Goal: Information Seeking & Learning: Learn about a topic

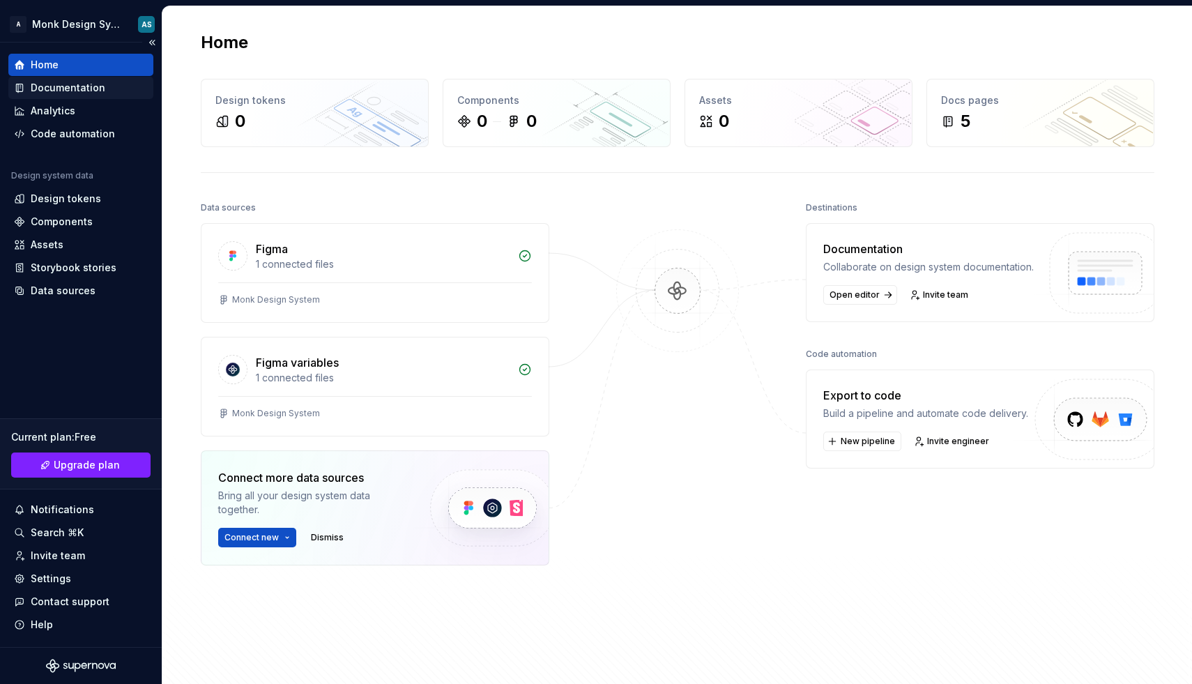
click at [95, 89] on div "Documentation" at bounding box center [68, 88] width 75 height 14
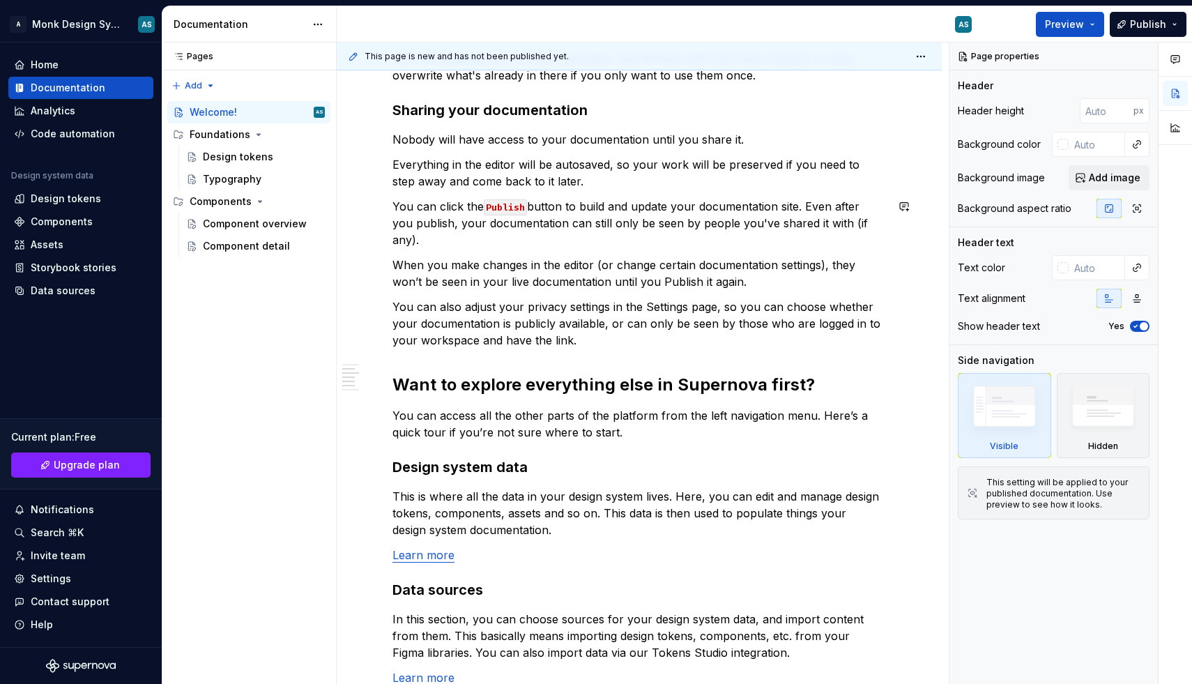
scroll to position [656, 0]
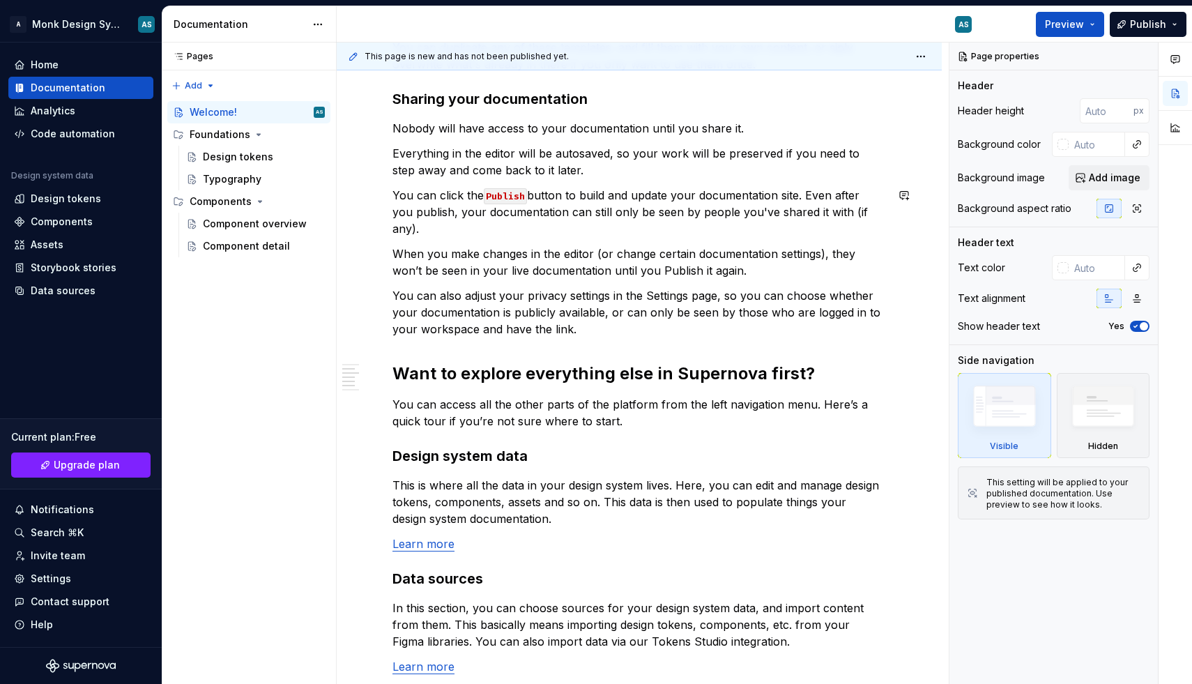
click at [587, 225] on div "In case you're not too sure where to begin, we've provided some templates for y…" at bounding box center [638, 274] width 493 height 1316
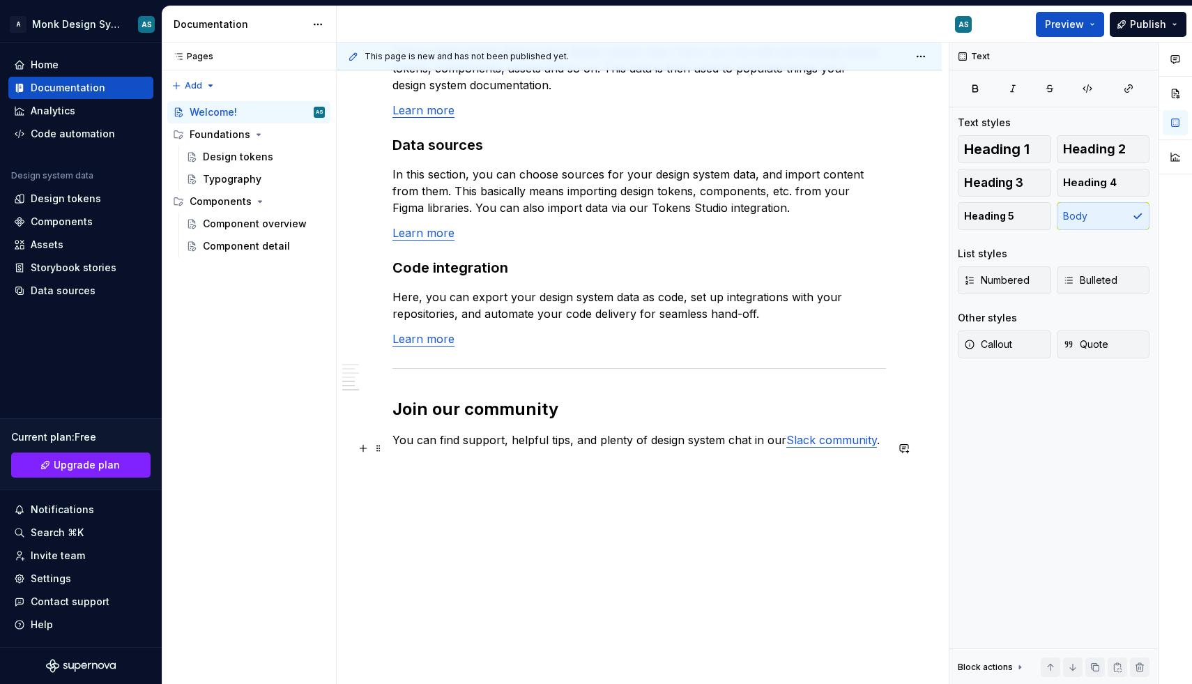
scroll to position [1091, 0]
click at [238, 163] on div "Design tokens" at bounding box center [238, 157] width 70 height 14
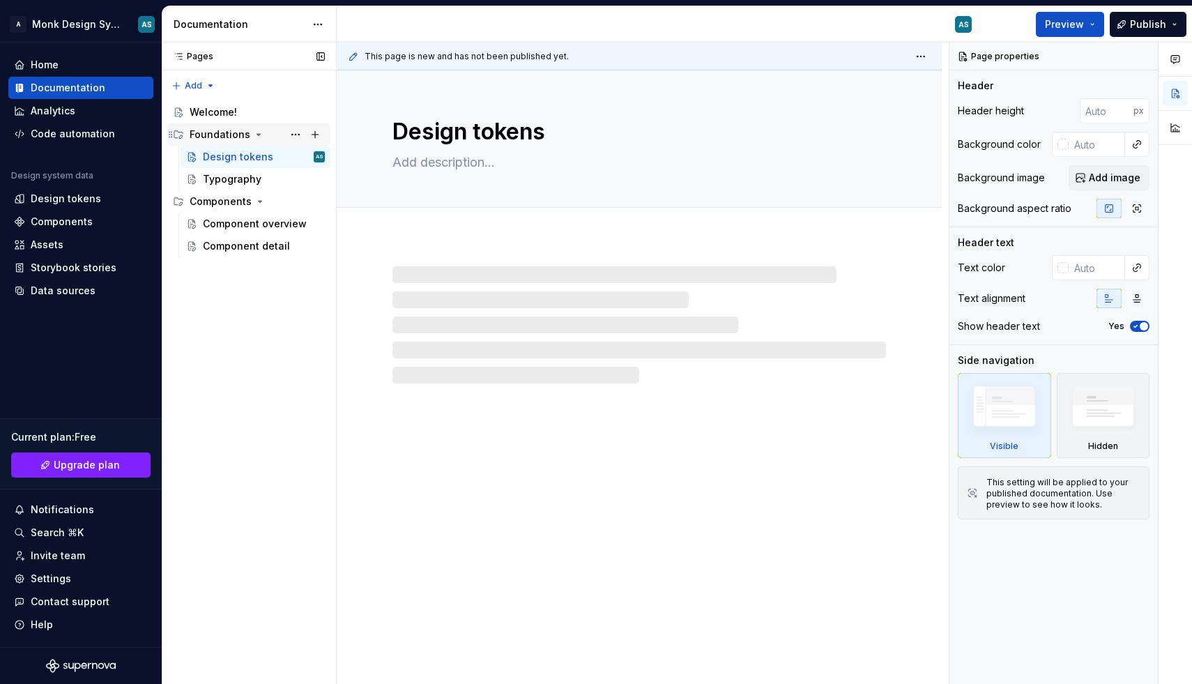
click at [213, 130] on div "Foundations" at bounding box center [220, 135] width 61 height 14
click at [211, 131] on div "Foundations" at bounding box center [220, 135] width 61 height 14
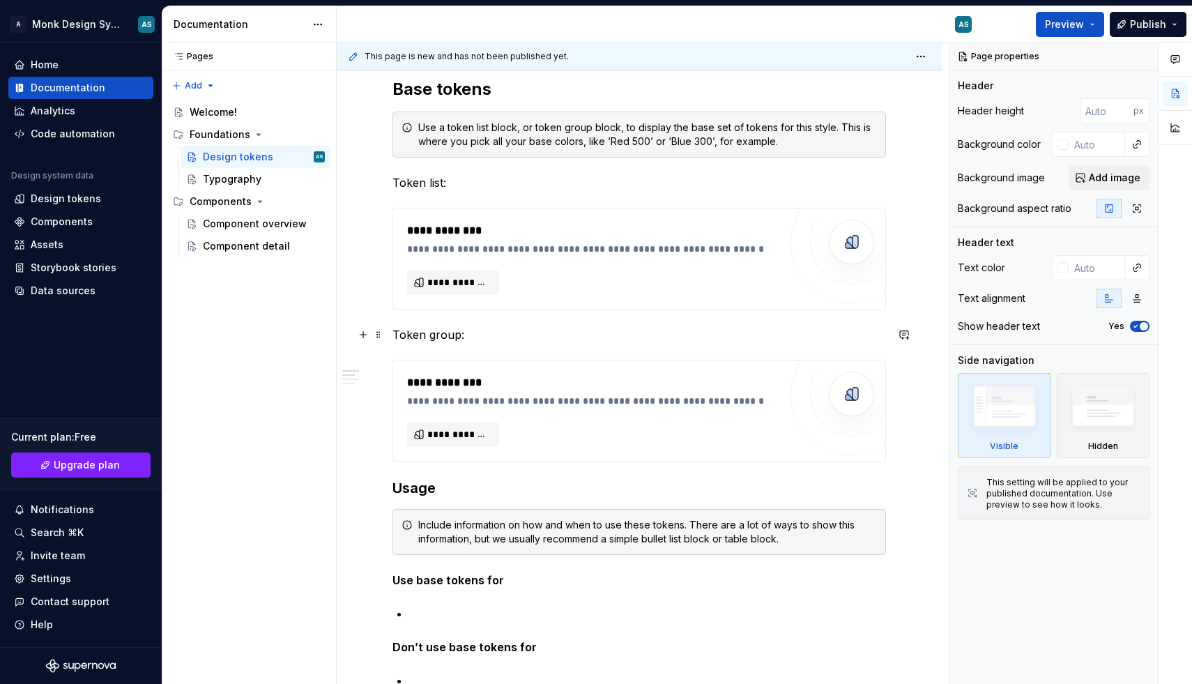
scroll to position [281, 0]
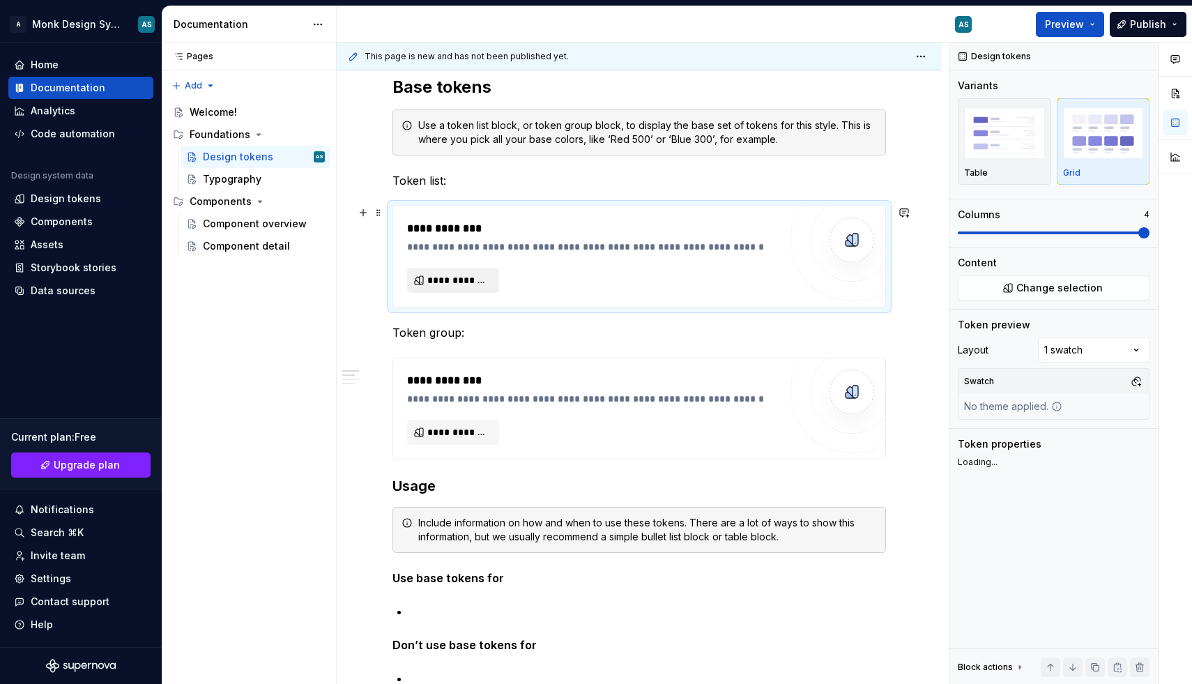
click at [442, 282] on span "**********" at bounding box center [458, 280] width 63 height 14
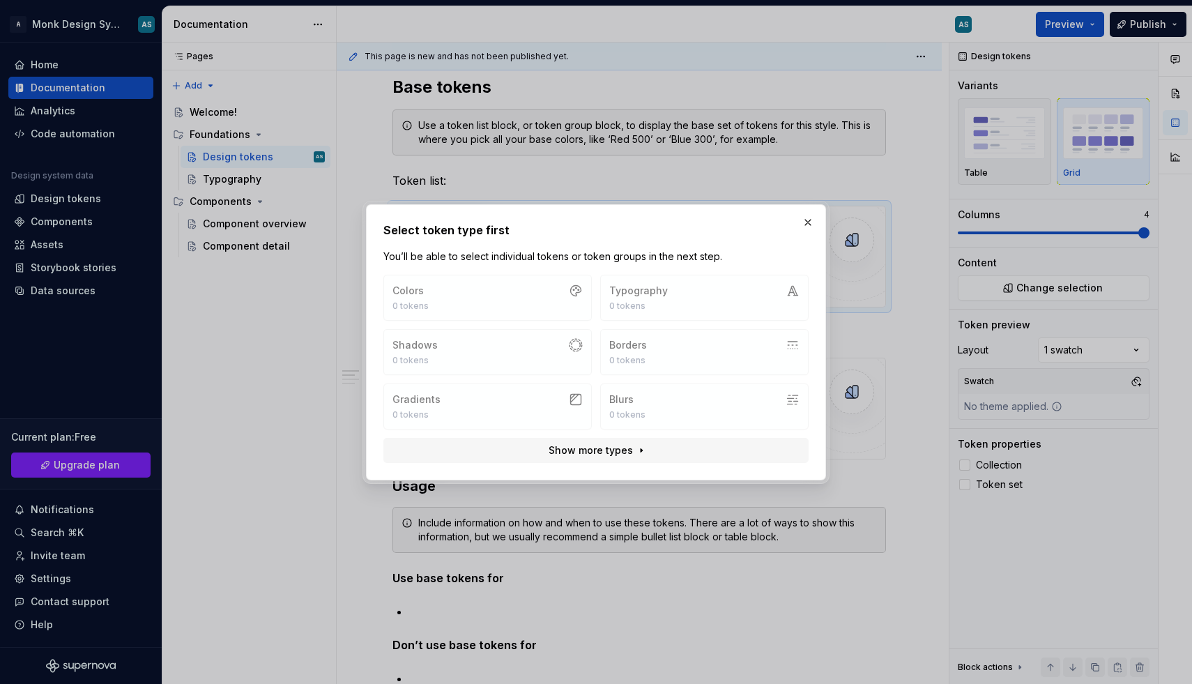
click at [448, 292] on div "Colors 0 tokens Typography 0 tokens Shadows 0 tokens Borders 0 tokens Gradients…" at bounding box center [595, 352] width 425 height 155
click at [734, 297] on div "Colors 0 tokens Typography 0 tokens Shadows 0 tokens Borders 0 tokens Gradients…" at bounding box center [595, 352] width 425 height 155
click at [516, 297] on div "Colors 0 tokens Typography 0 tokens Shadows 0 tokens Borders 0 tokens Gradients…" at bounding box center [595, 352] width 425 height 155
click at [664, 312] on div "Colors 0 tokens Typography 0 tokens Shadows 0 tokens Borders 0 tokens Gradients…" at bounding box center [595, 352] width 425 height 155
click at [605, 347] on div "Colors 0 tokens Typography 0 tokens Shadows 0 tokens Borders 0 tokens Gradients…" at bounding box center [595, 352] width 425 height 155
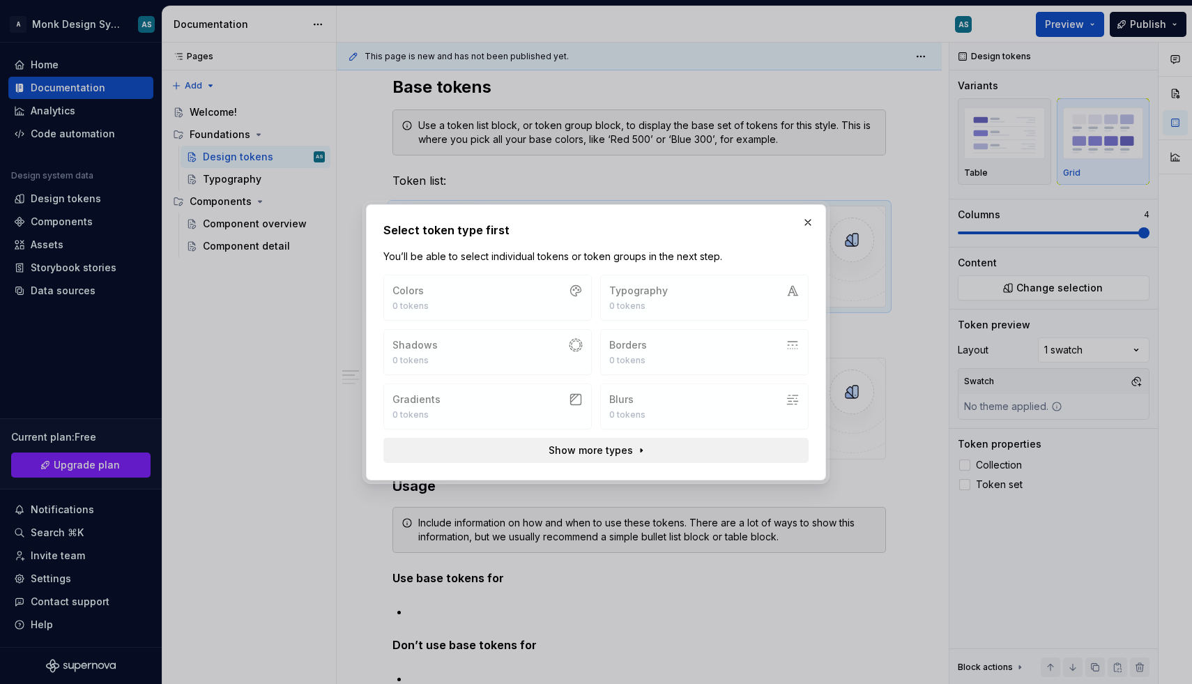
click at [601, 452] on span "Show more types" at bounding box center [590, 450] width 84 height 14
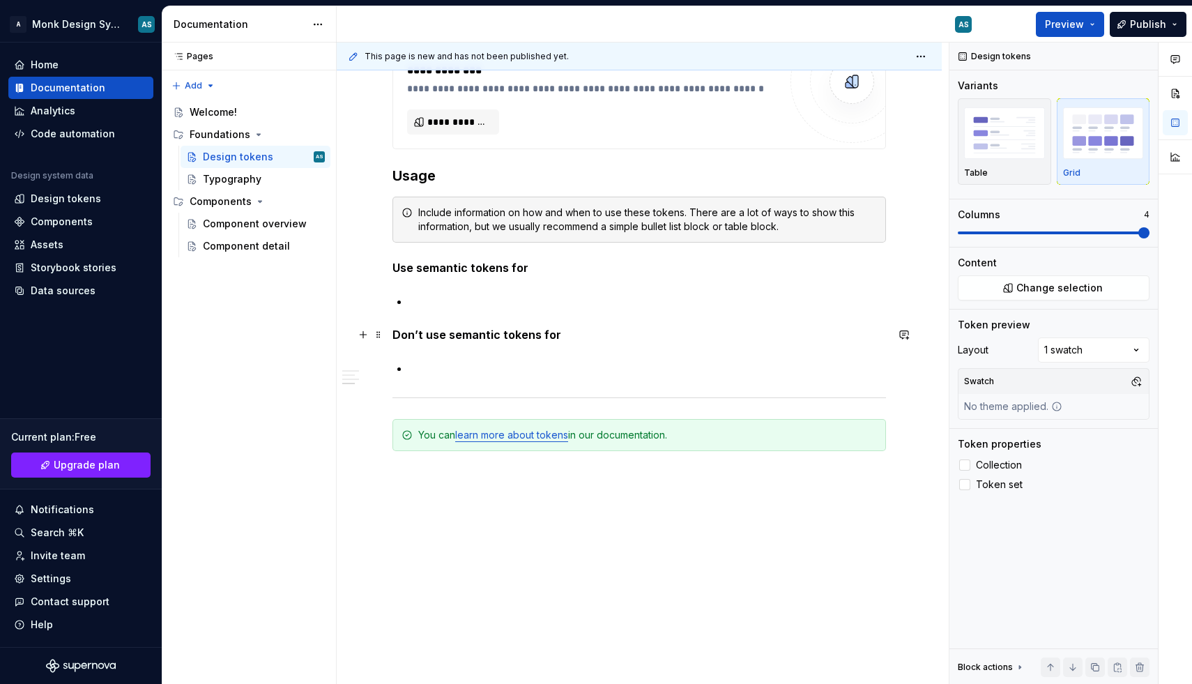
scroll to position [1059, 0]
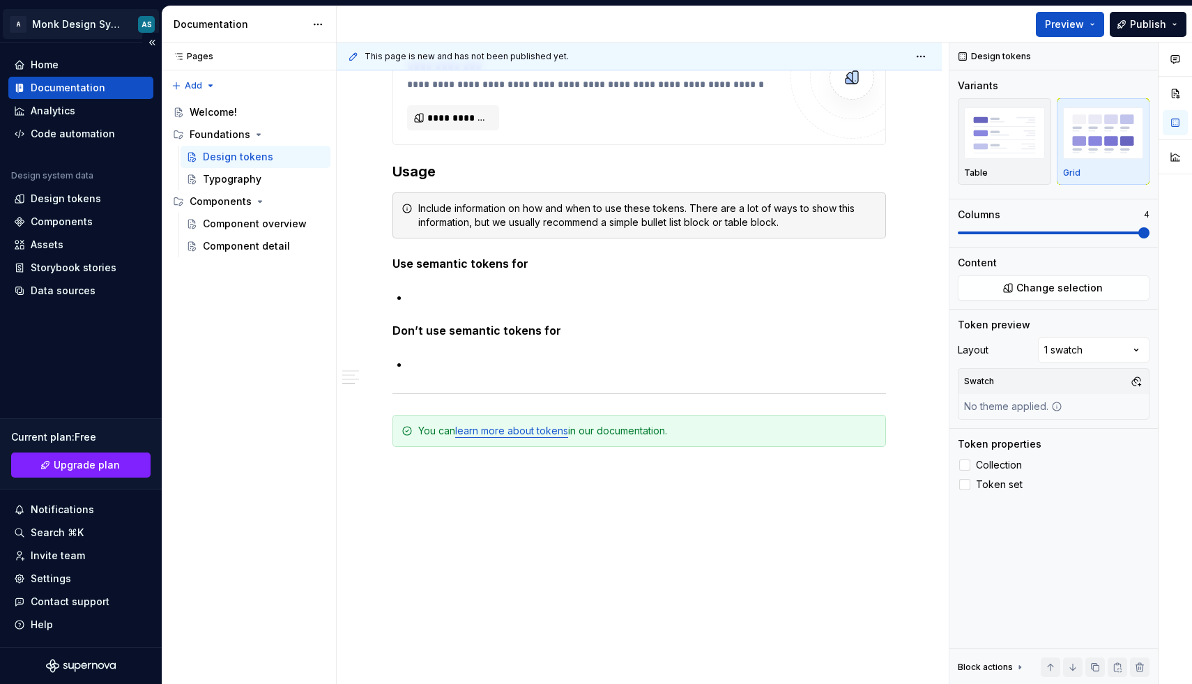
type textarea "*"
